Goal: Task Accomplishment & Management: Use online tool/utility

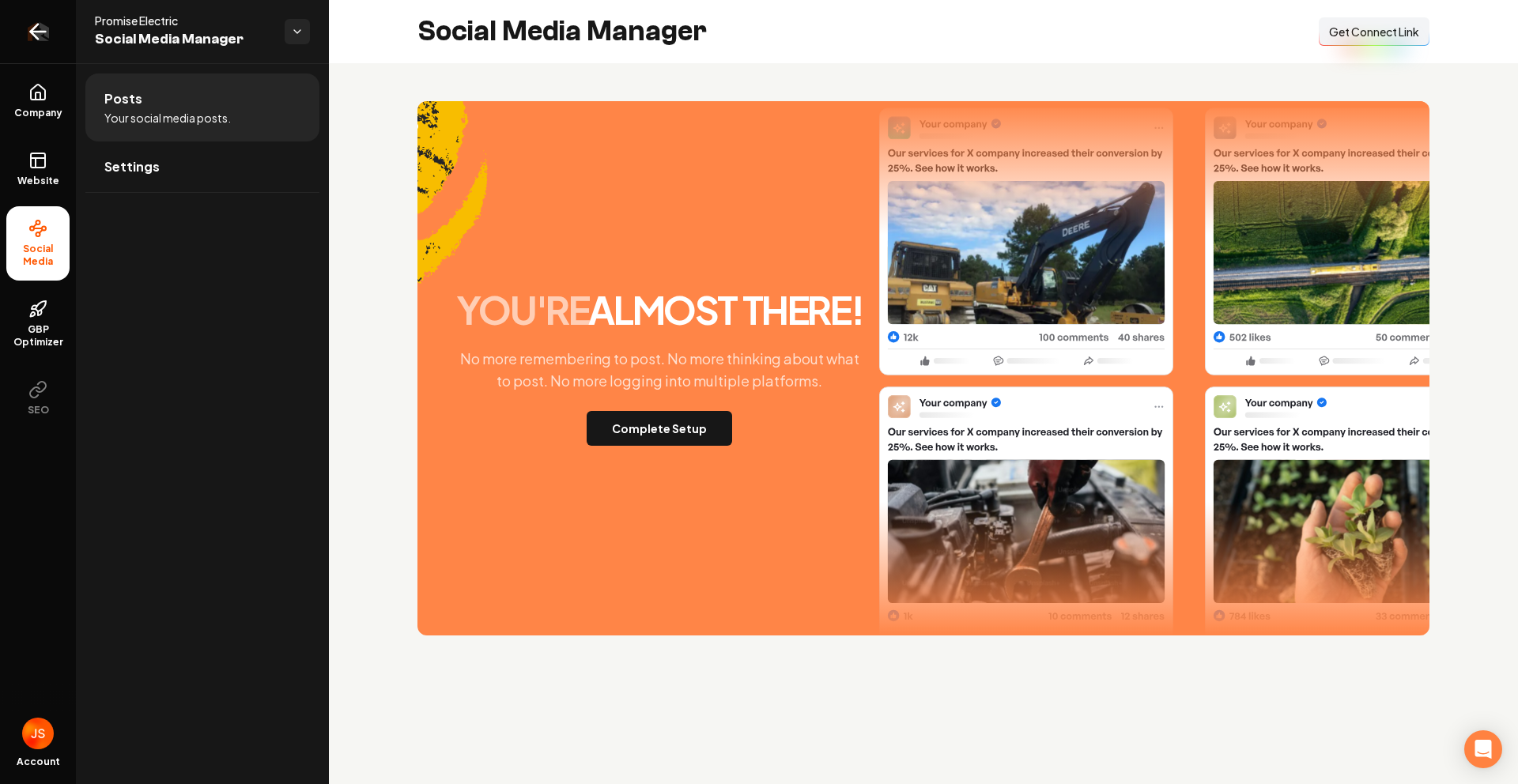
click at [34, 57] on link "Return to dashboard" at bounding box center [38, 31] width 76 height 63
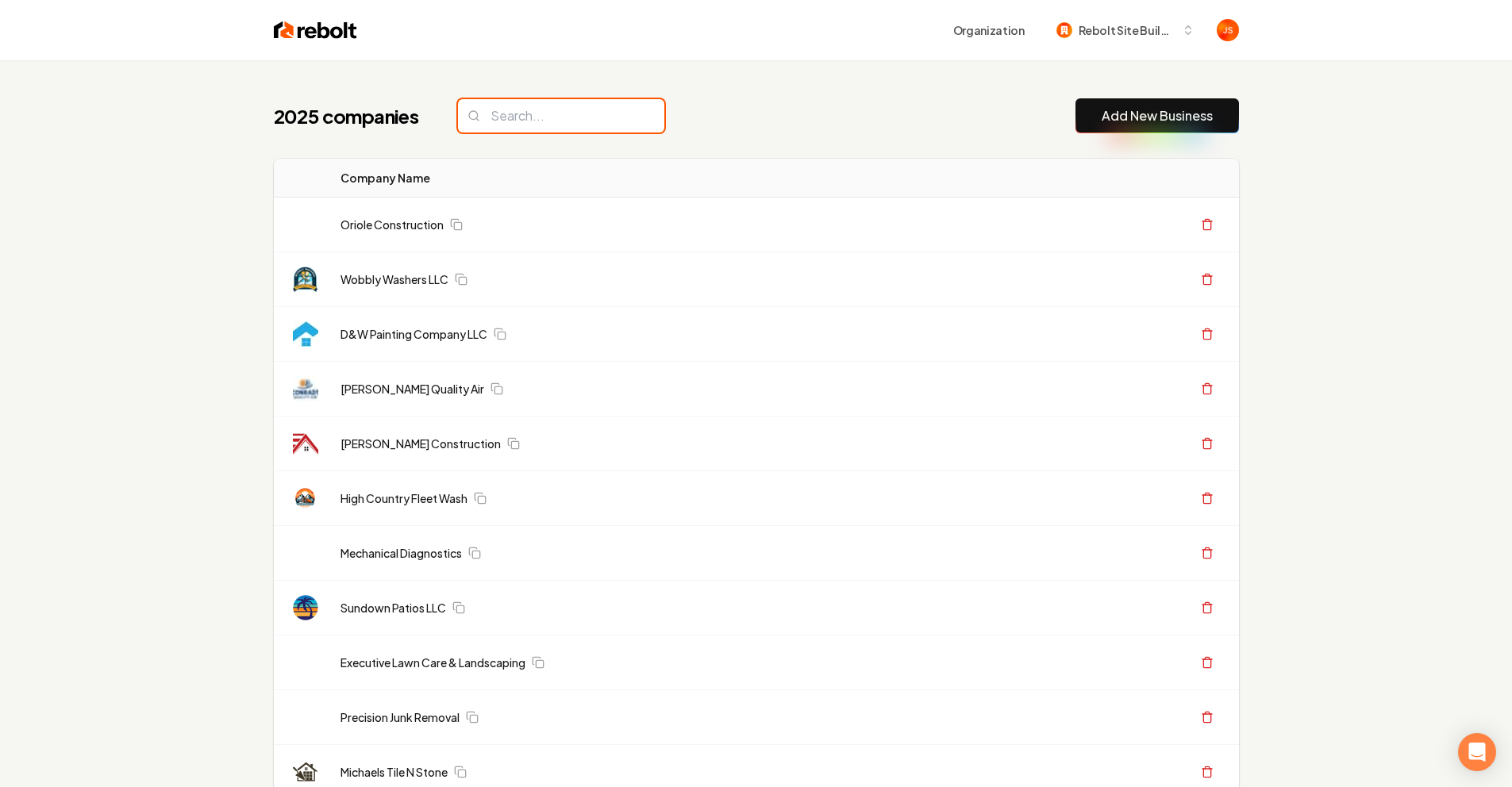
click at [472, 122] on input "search" at bounding box center [560, 116] width 206 height 34
click at [491, 111] on input "search" at bounding box center [560, 116] width 206 height 34
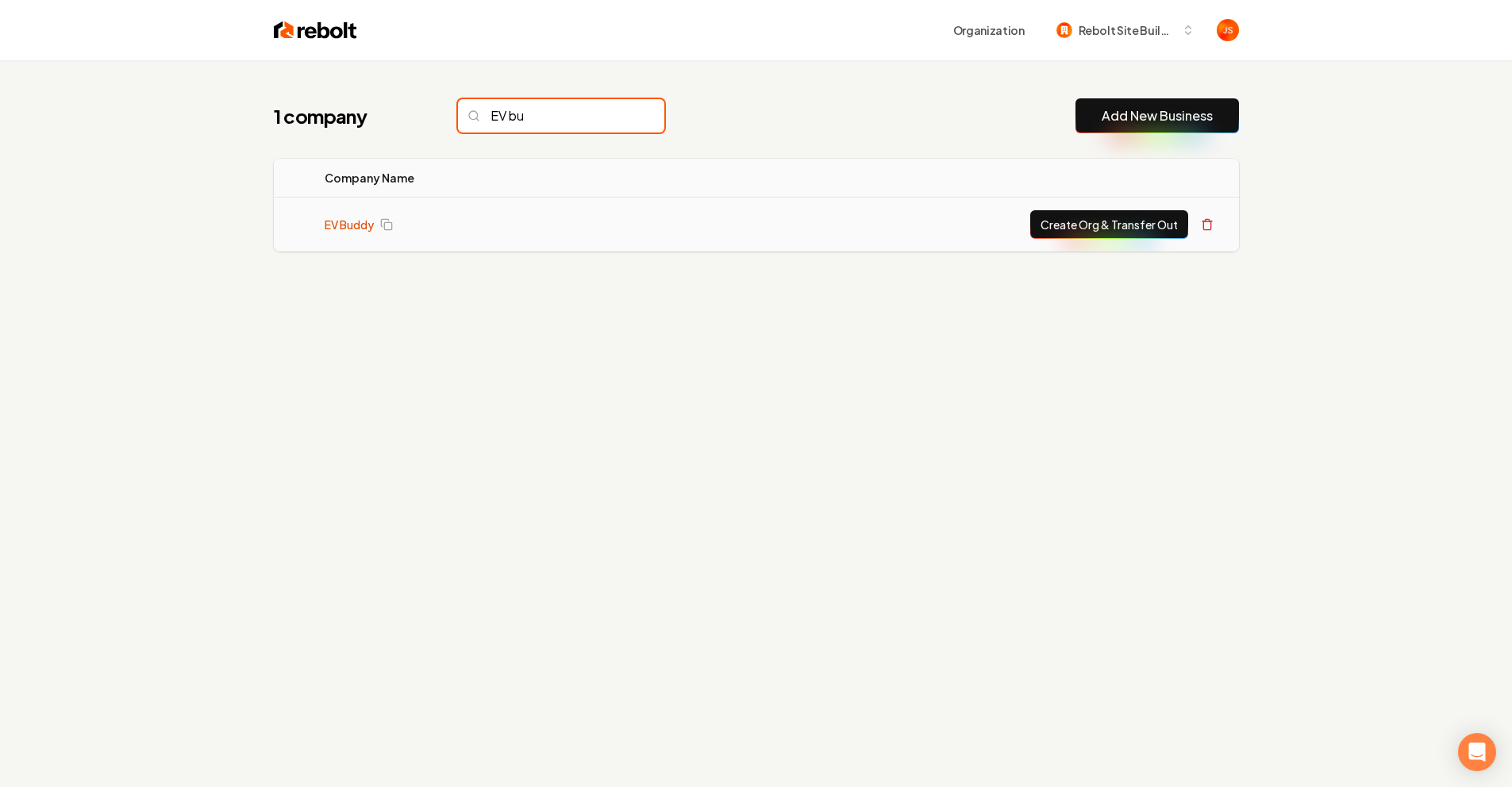
type input "EV bu"
click at [336, 221] on link "EV Buddy" at bounding box center [349, 224] width 49 height 16
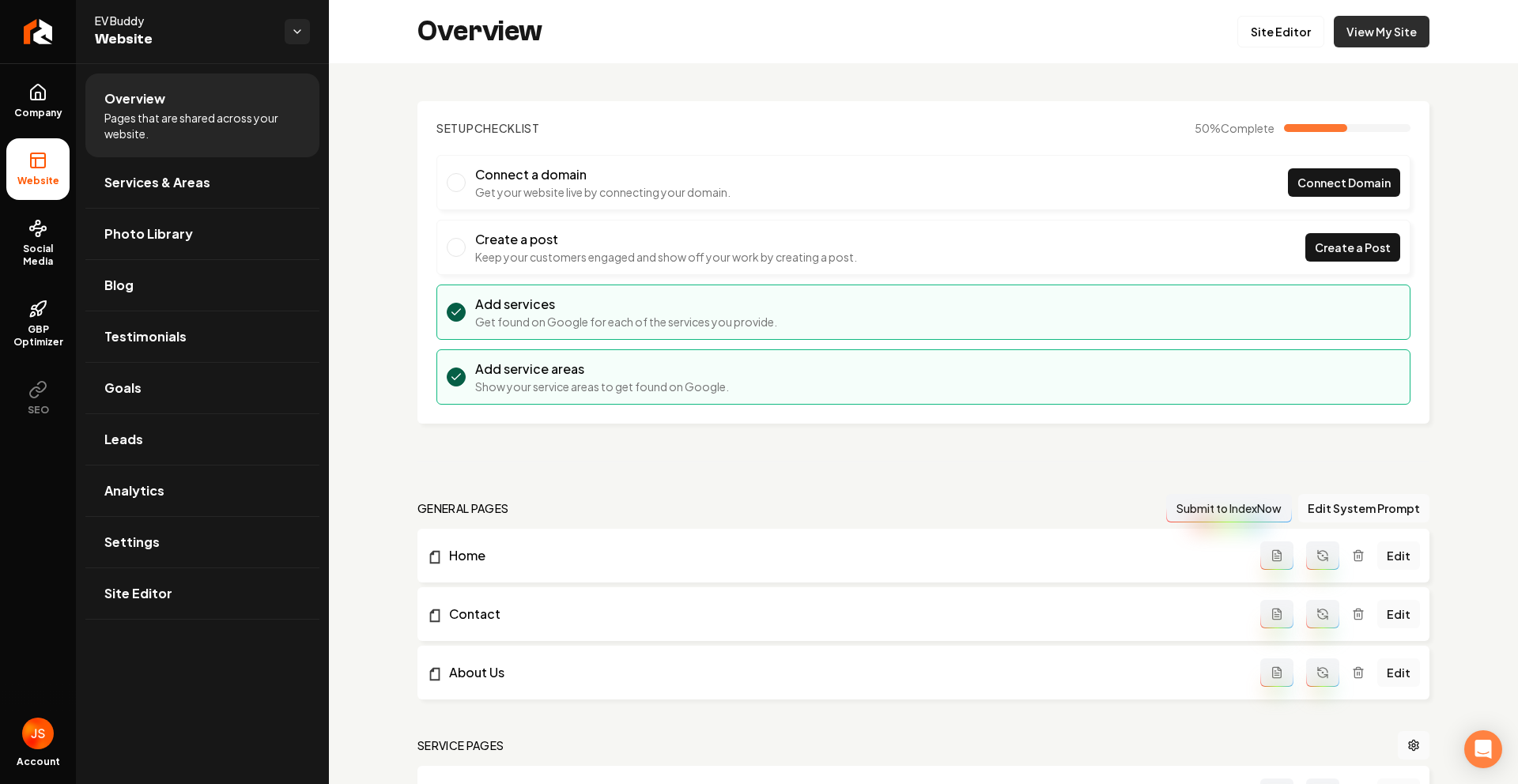
click at [1338, 34] on link "View My Site" at bounding box center [1381, 32] width 96 height 32
click at [1245, 39] on link "Site Editor" at bounding box center [1280, 32] width 87 height 32
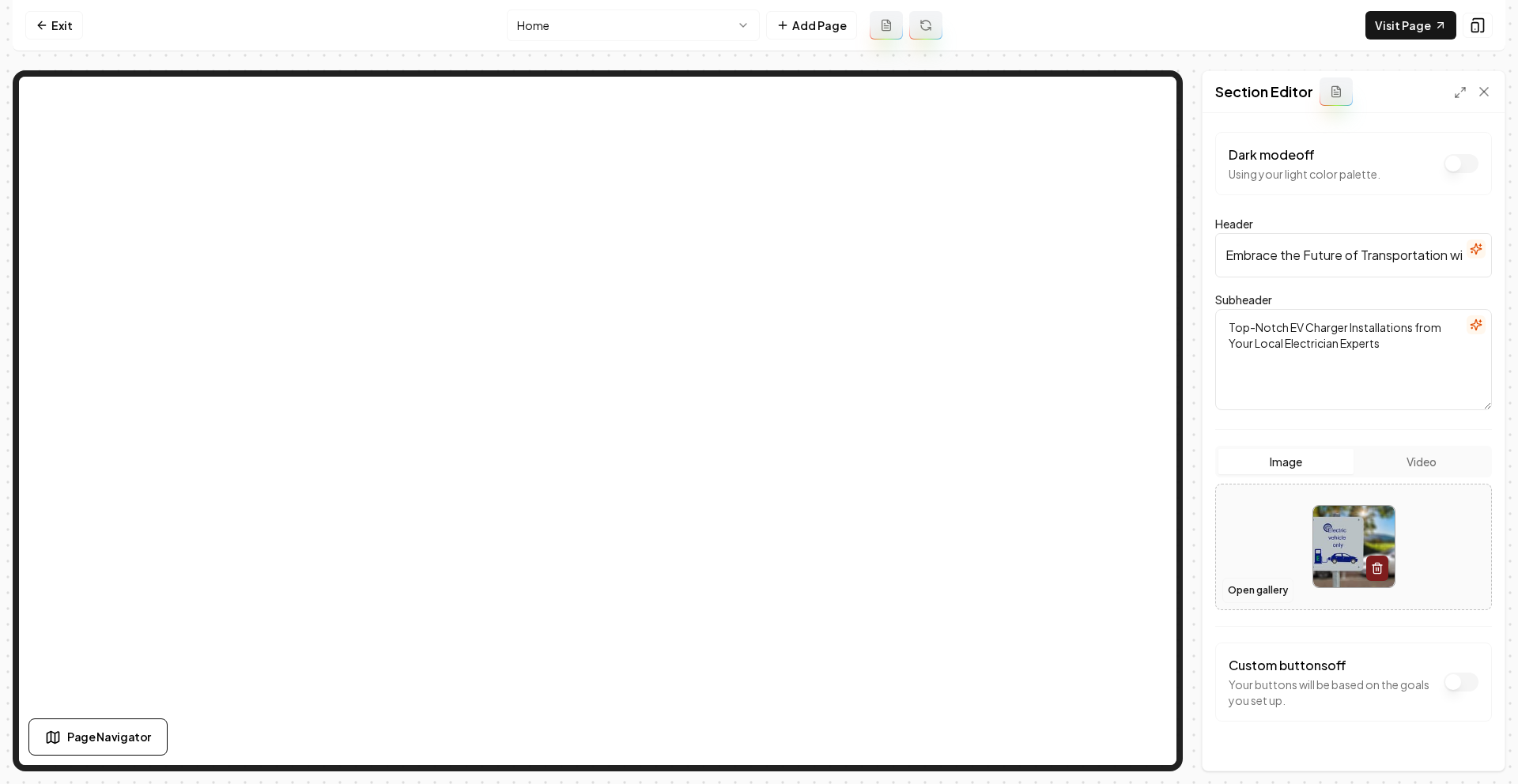
click at [1243, 587] on button "Open gallery" at bounding box center [1257, 591] width 71 height 26
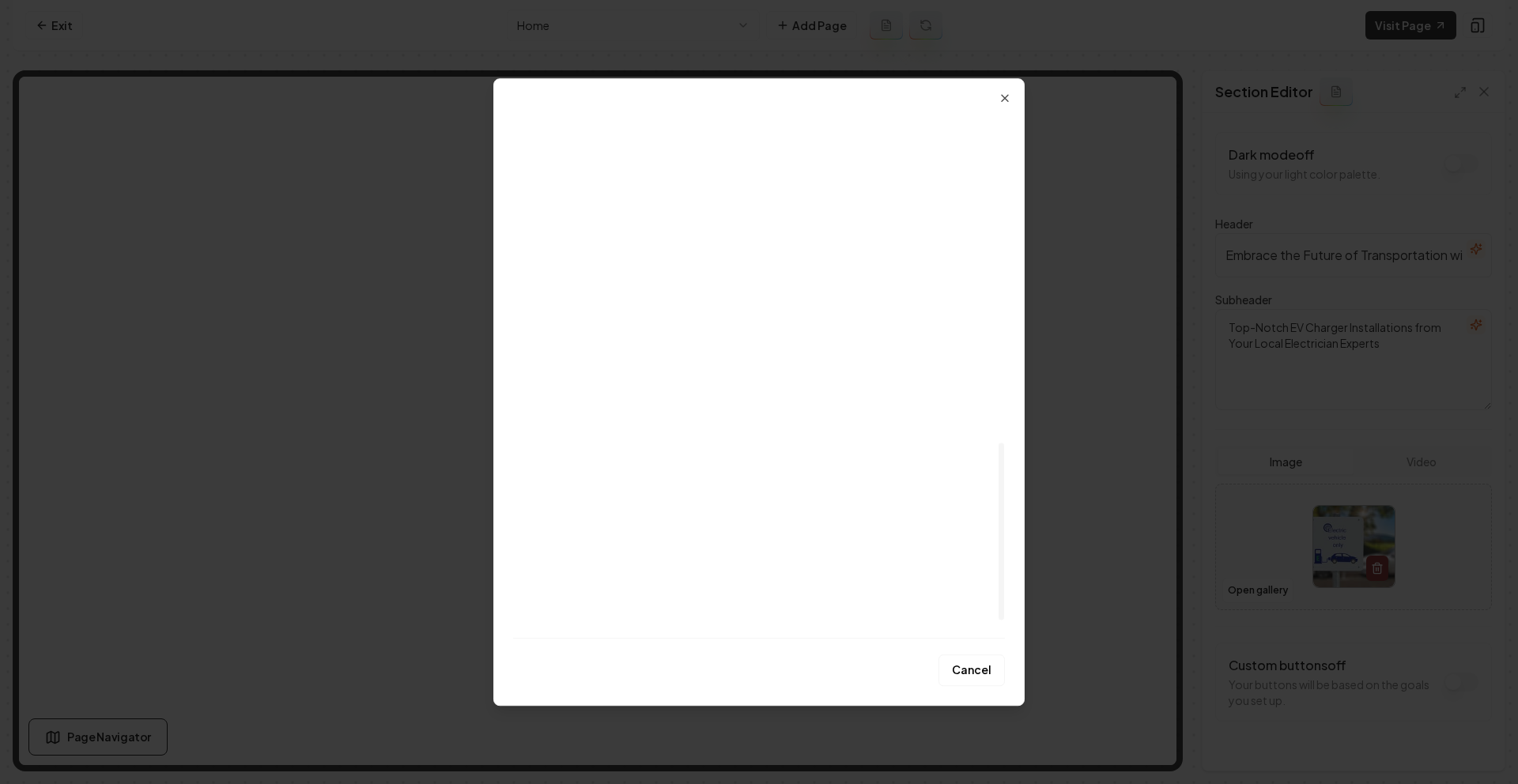
scroll to position [1029, 0]
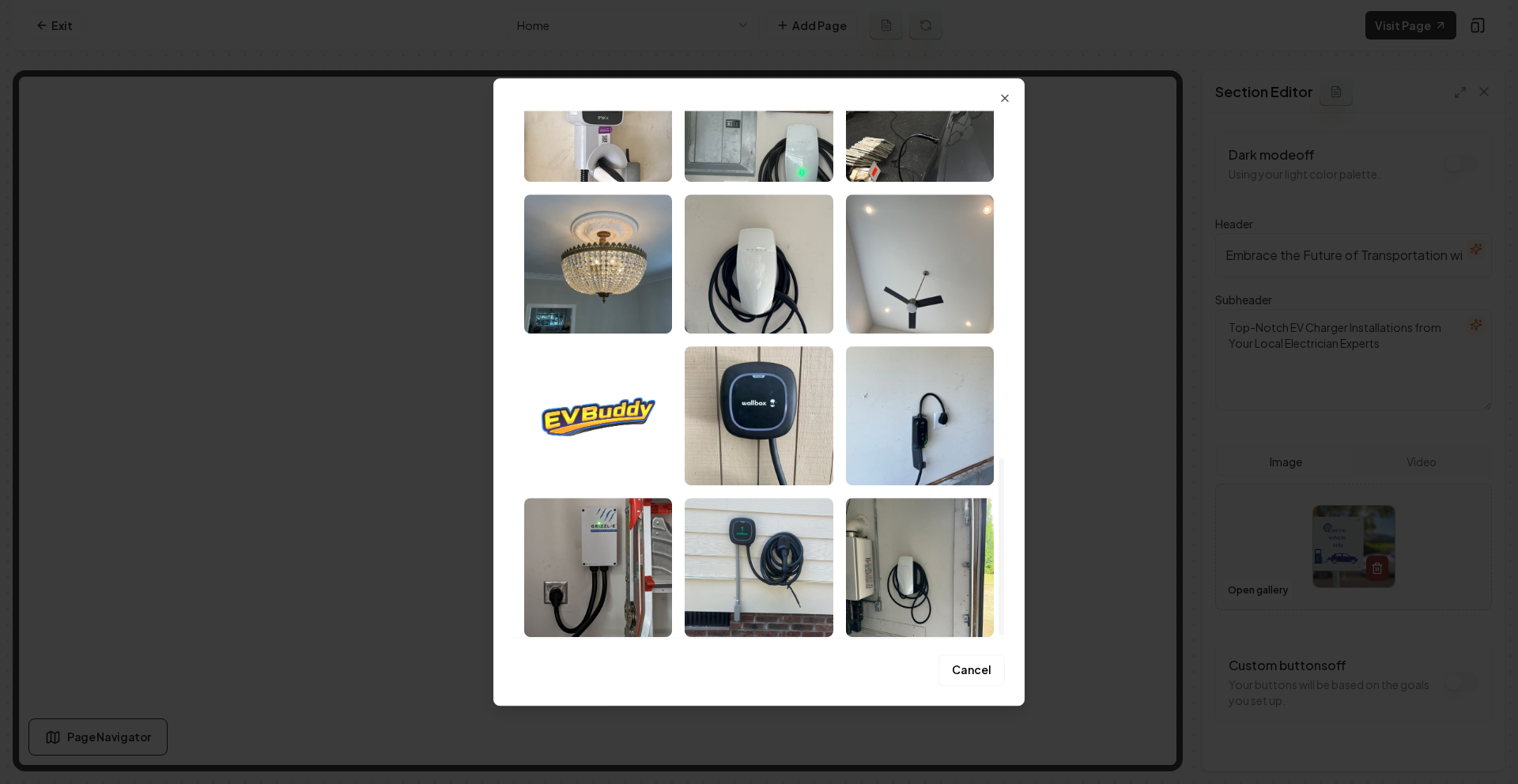
click at [624, 426] on img "Select image image_67d9c813432c47641691060f.jpeg" at bounding box center [597, 416] width 148 height 139
